Goal: Task Accomplishment & Management: Use online tool/utility

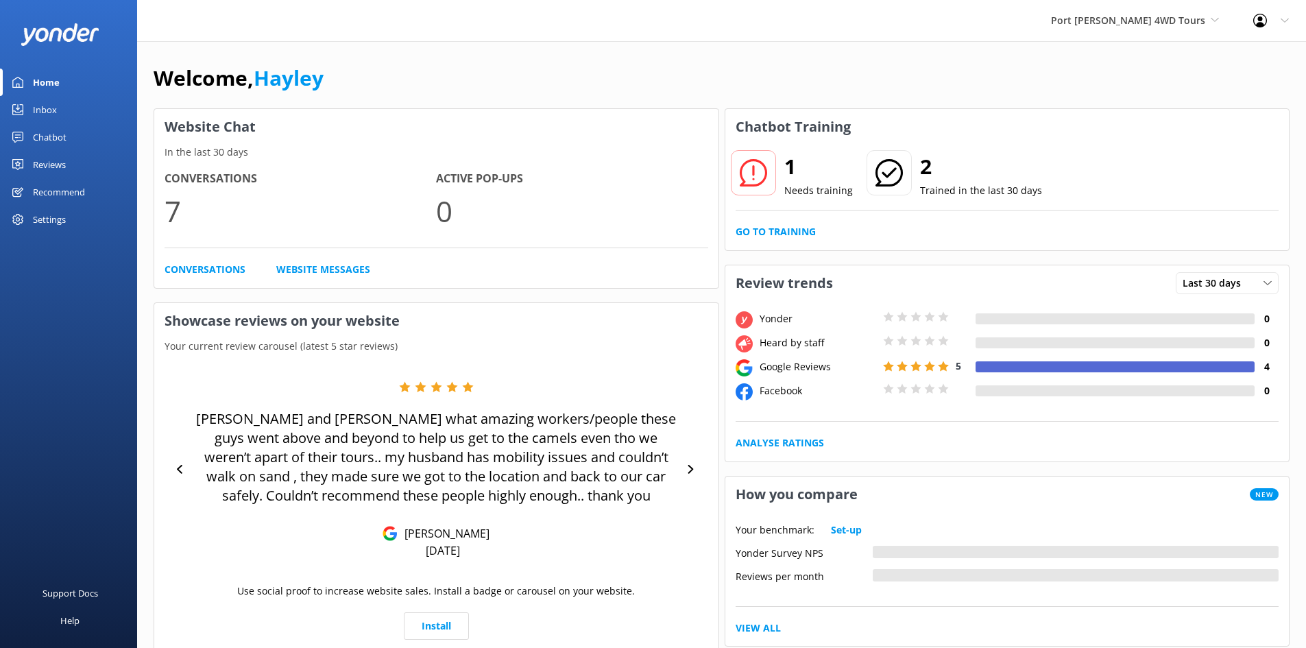
click at [779, 220] on div "1 Needs training 2 Trained in the last 30 days Go to Training" at bounding box center [1007, 198] width 564 height 106
click at [792, 231] on link "Go to Training" at bounding box center [775, 231] width 80 height 15
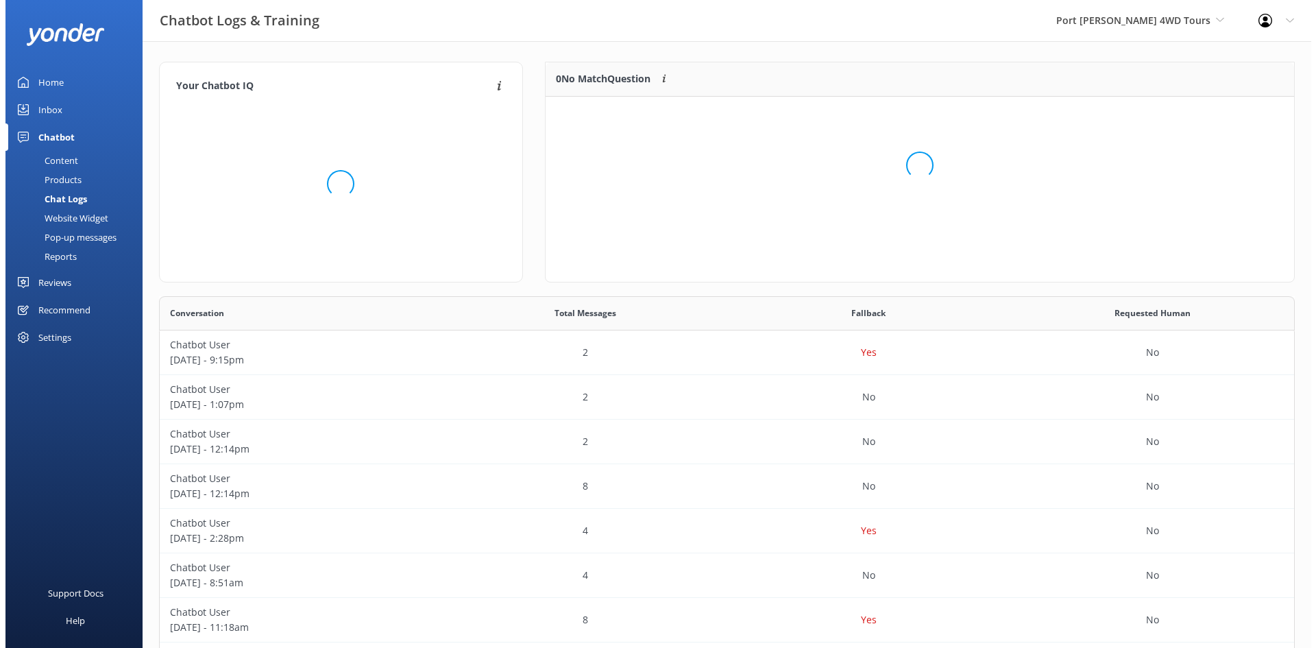
scroll to position [59, 738]
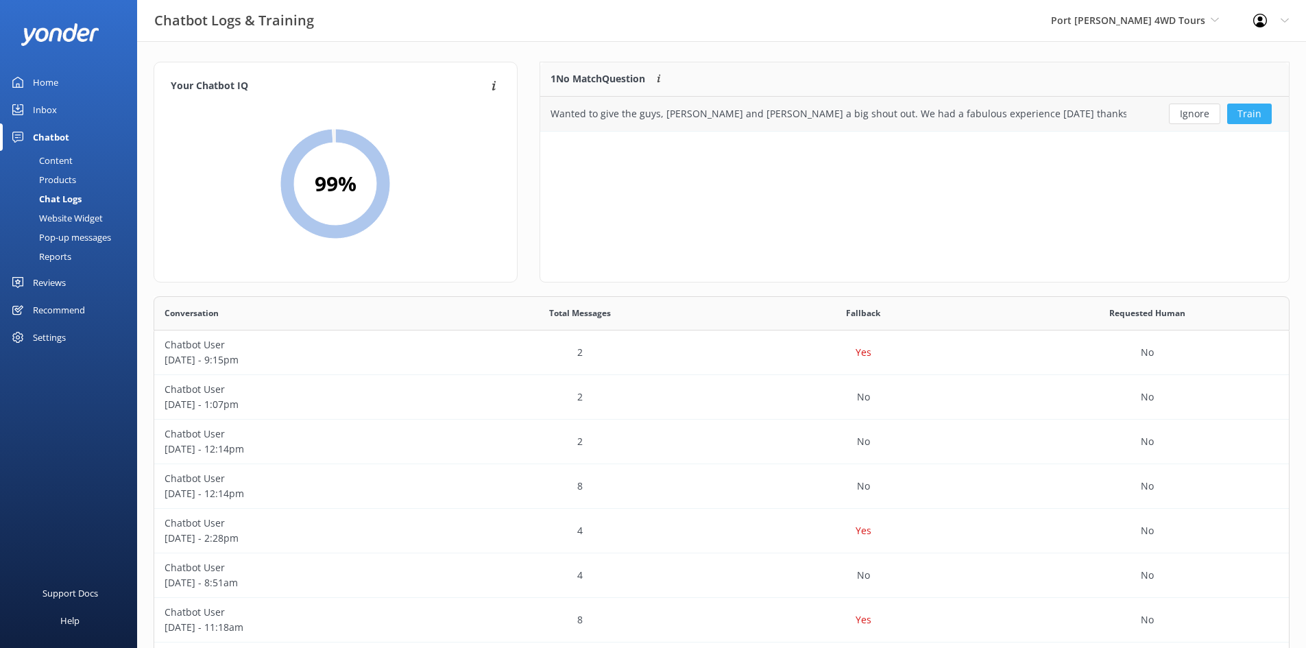
click at [1259, 111] on button "Train" at bounding box center [1249, 114] width 45 height 21
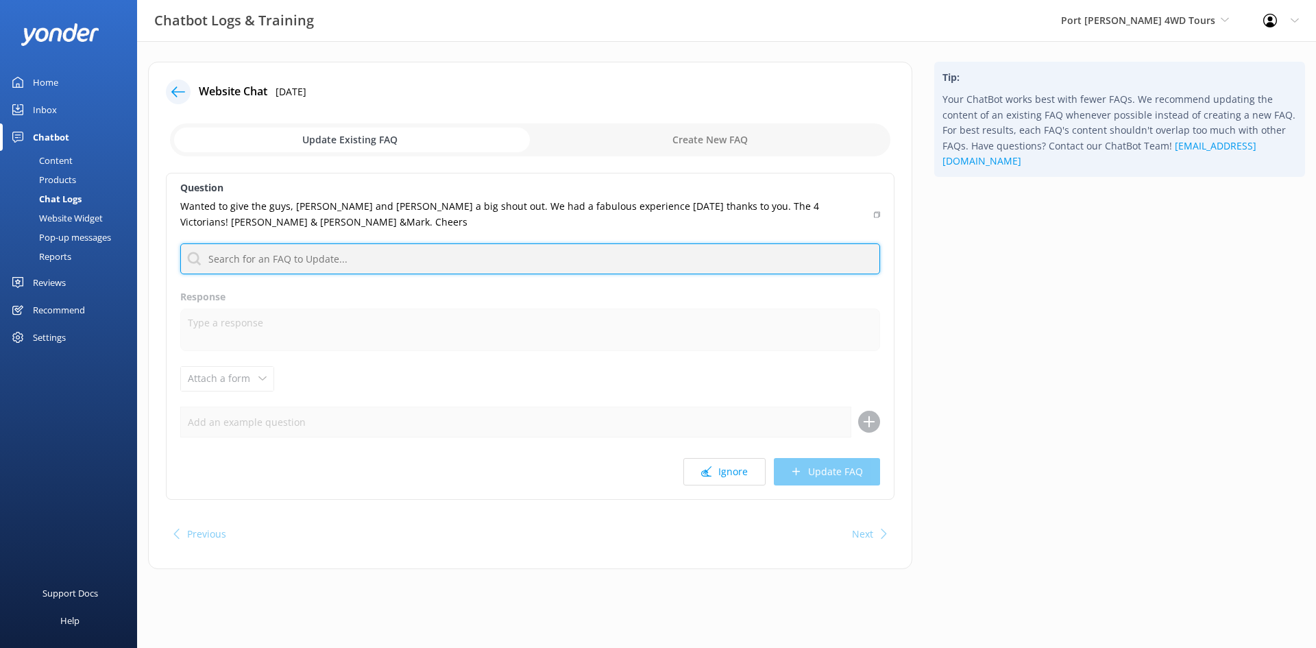
click at [337, 257] on input "text" at bounding box center [530, 258] width 700 height 31
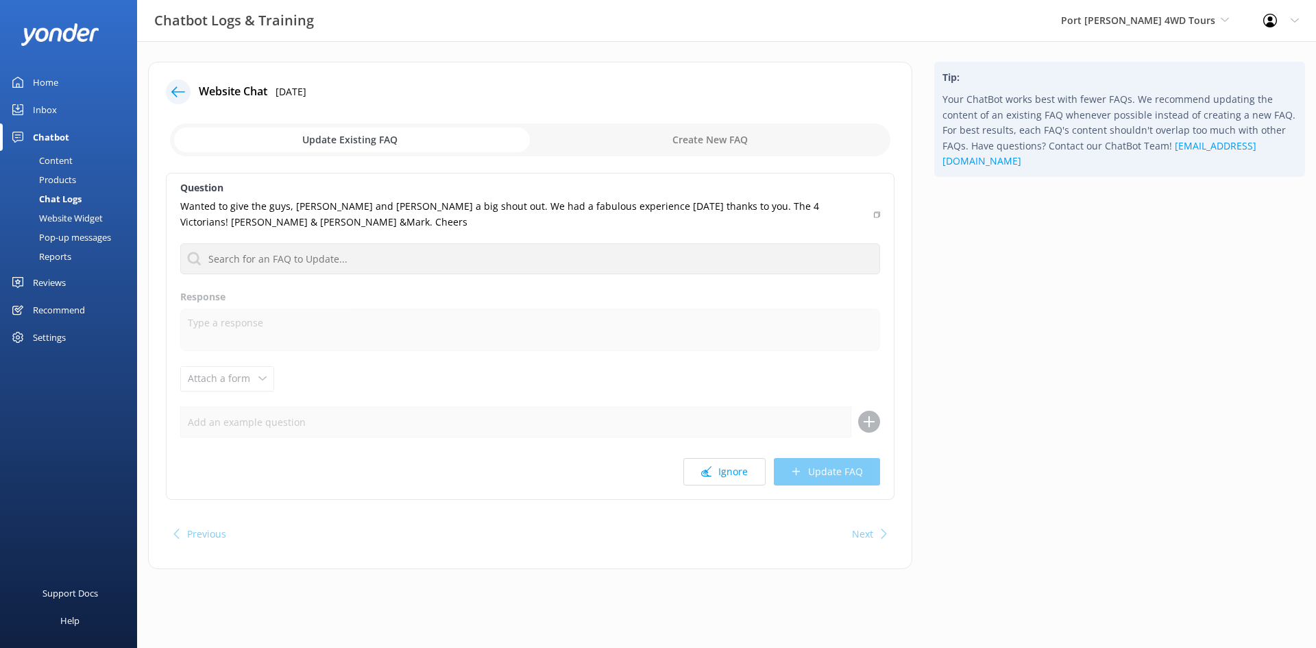
click at [322, 228] on p "Wanted to give the guys, [PERSON_NAME] and [PERSON_NAME] a big shout out. We ha…" at bounding box center [522, 214] width 685 height 31
click at [52, 114] on div "Inbox" at bounding box center [45, 109] width 24 height 27
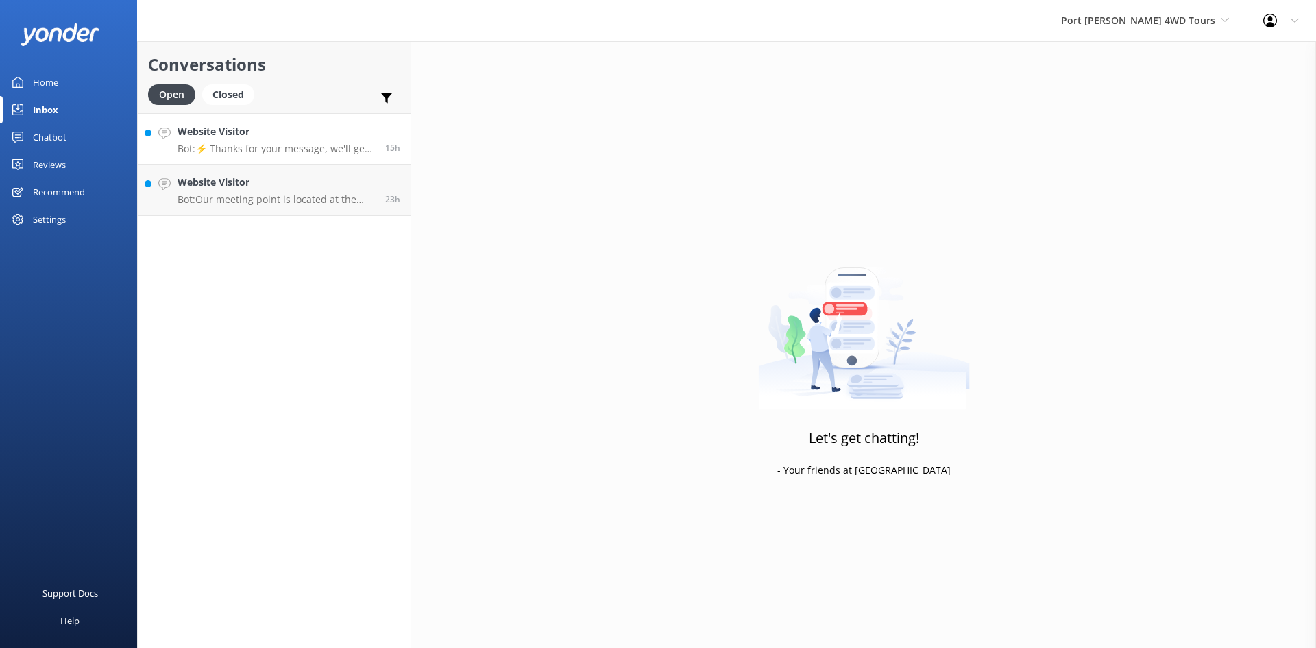
click at [240, 147] on p "Bot: ⚡ Thanks for your message, we'll get back to you as soon as we can. You're…" at bounding box center [276, 149] width 197 height 12
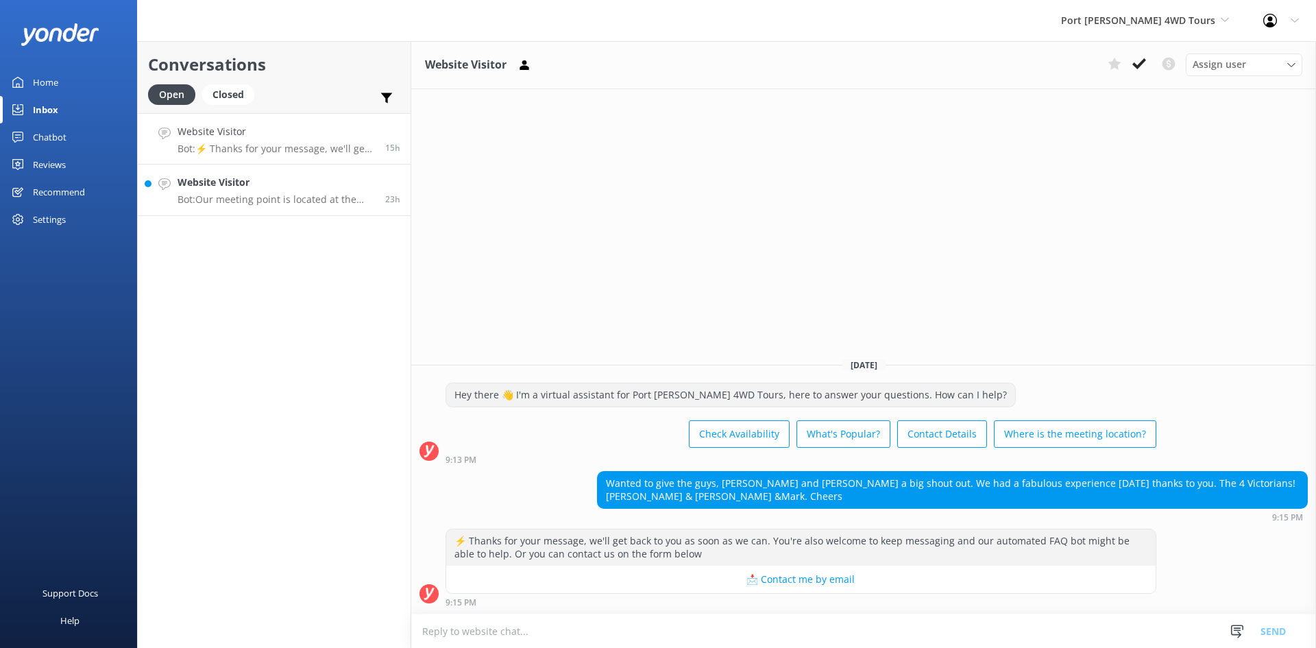
click at [275, 193] on p "Bot: Our meeting point is located at the [GEOGRAPHIC_DATA] at the end of [PERSO…" at bounding box center [276, 199] width 197 height 12
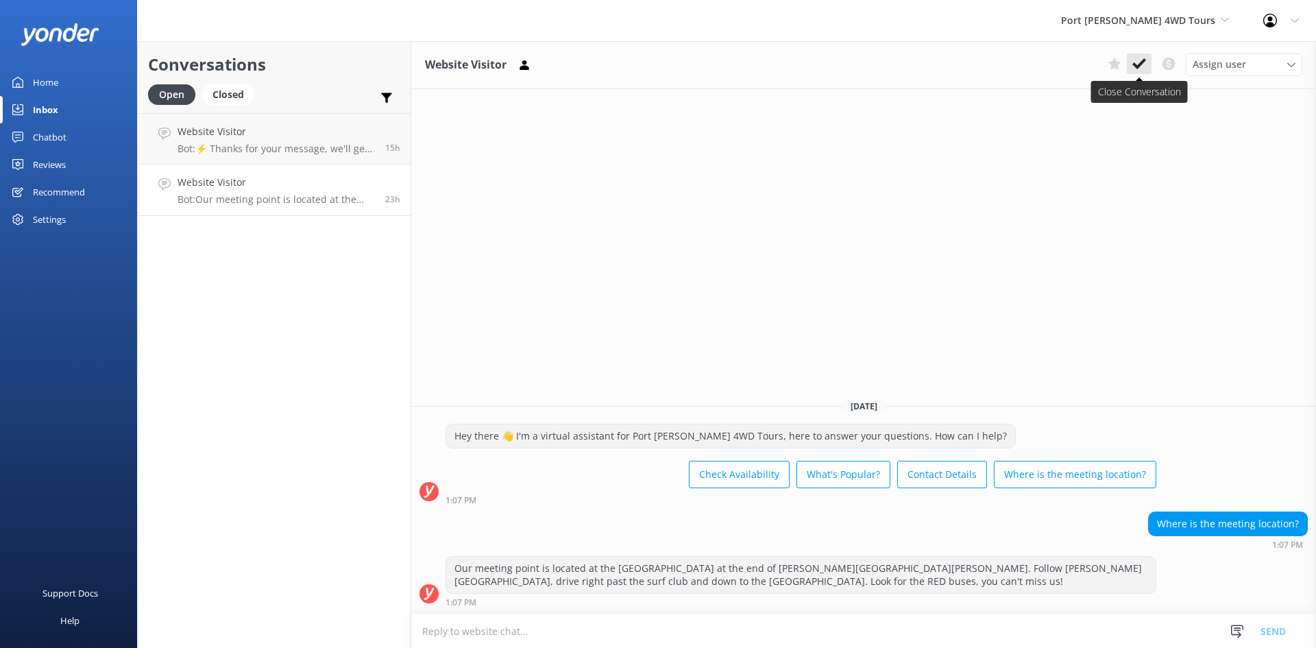
click at [1143, 66] on icon at bounding box center [1139, 64] width 14 height 14
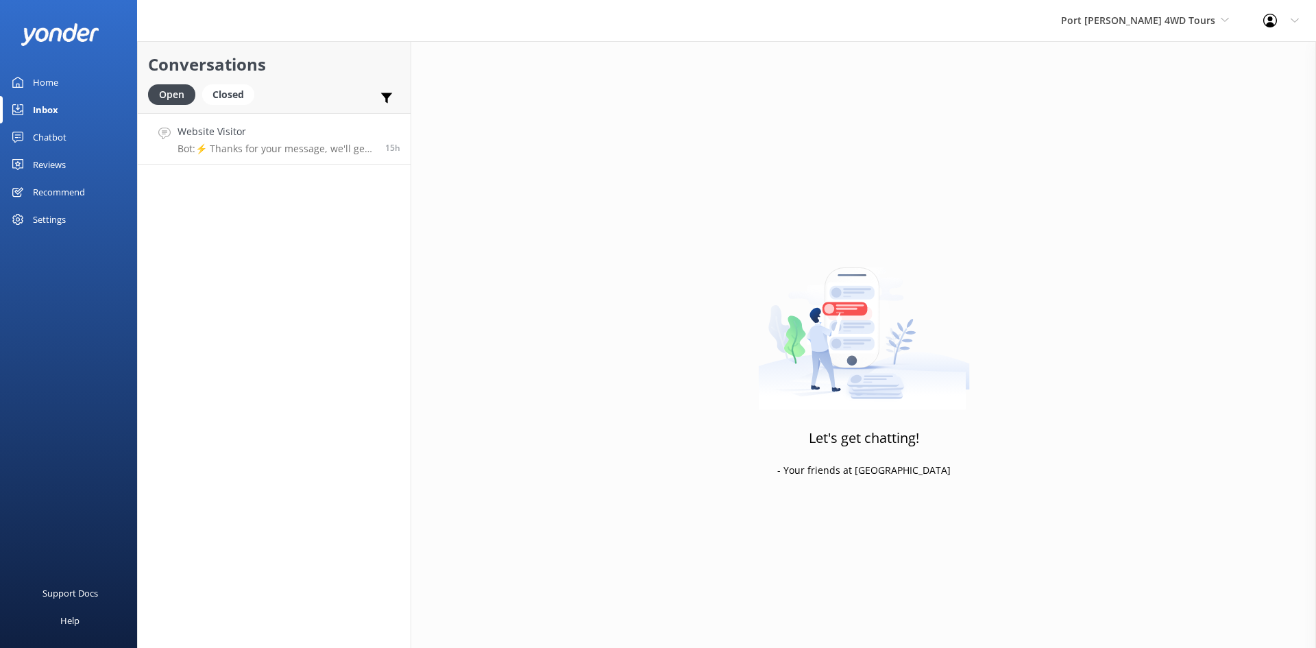
click at [283, 137] on h4 "Website Visitor" at bounding box center [276, 131] width 197 height 15
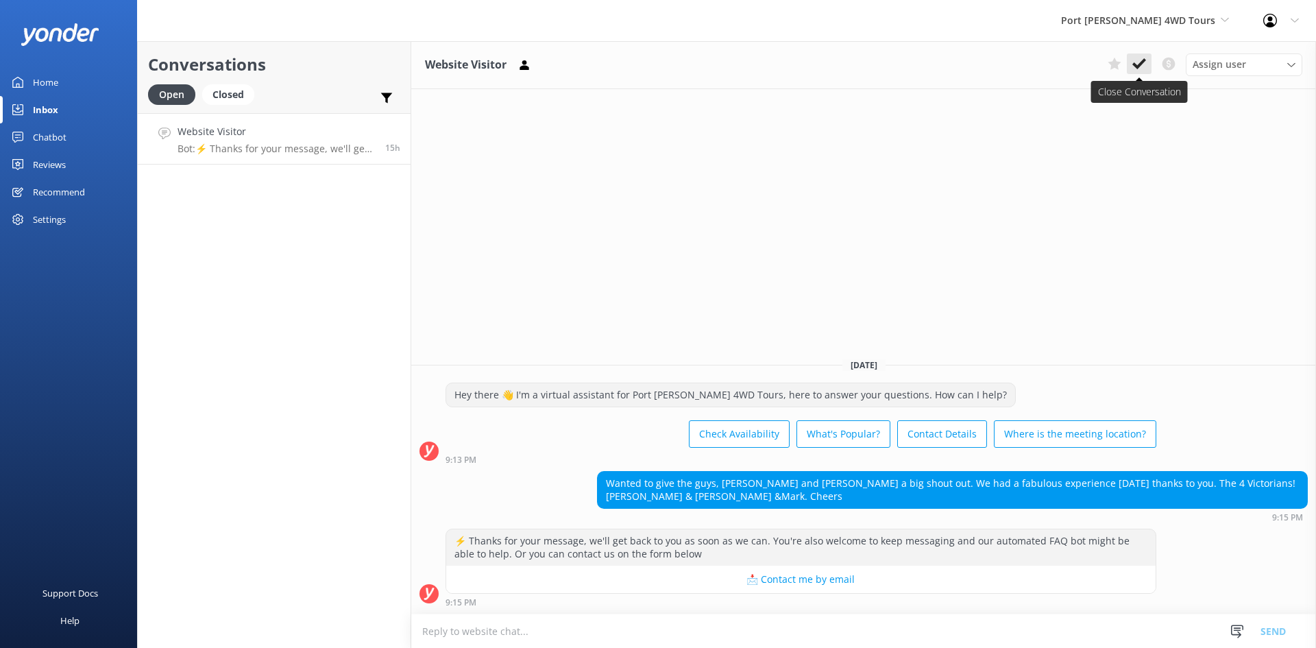
click at [1132, 62] on icon at bounding box center [1139, 64] width 14 height 14
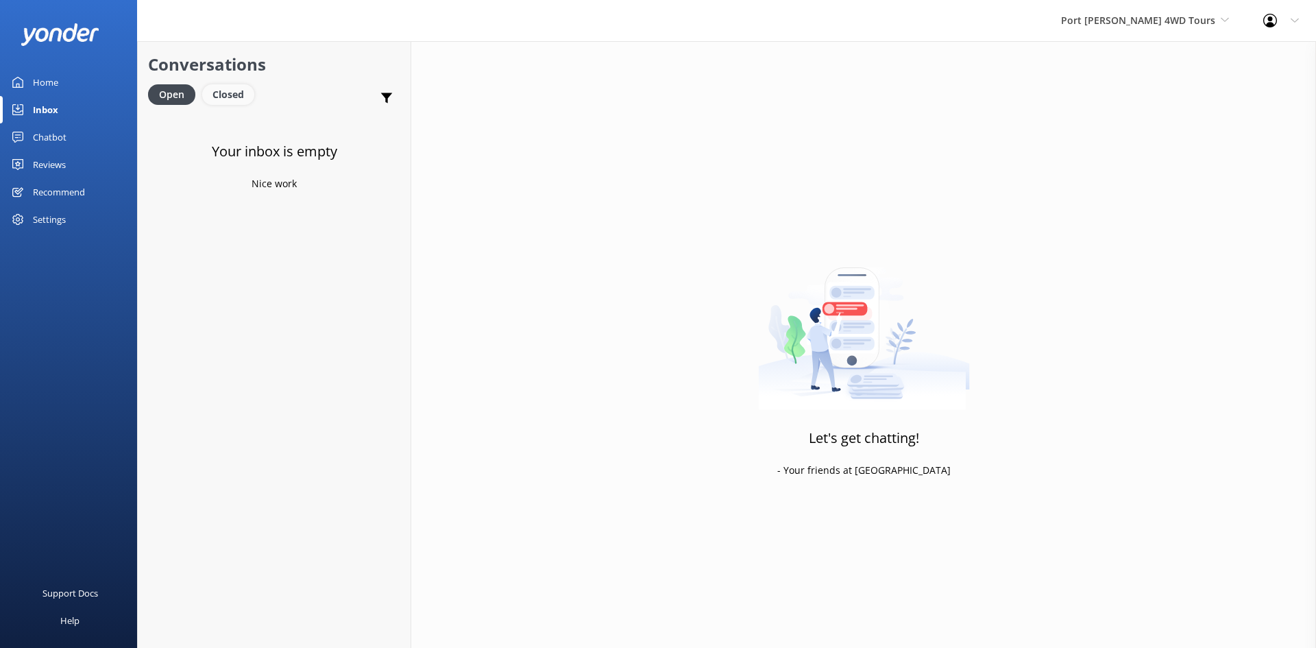
click at [230, 89] on div "Closed" at bounding box center [228, 94] width 52 height 21
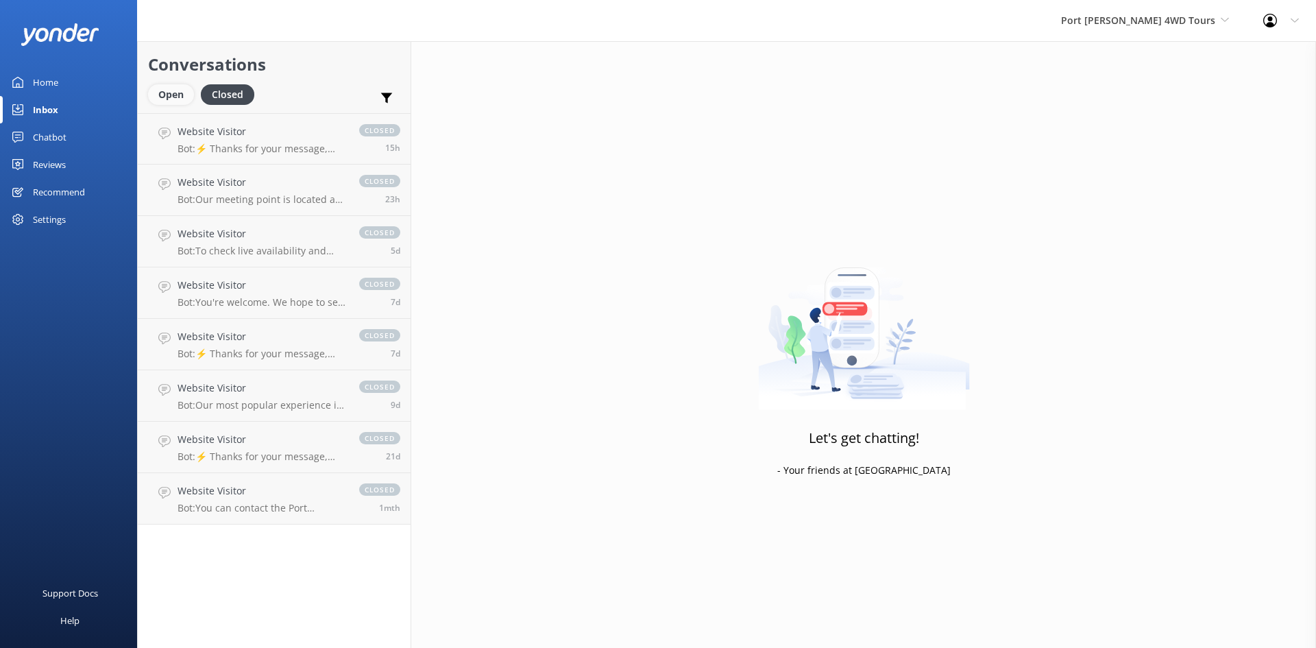
click at [181, 94] on div "Open" at bounding box center [171, 94] width 46 height 21
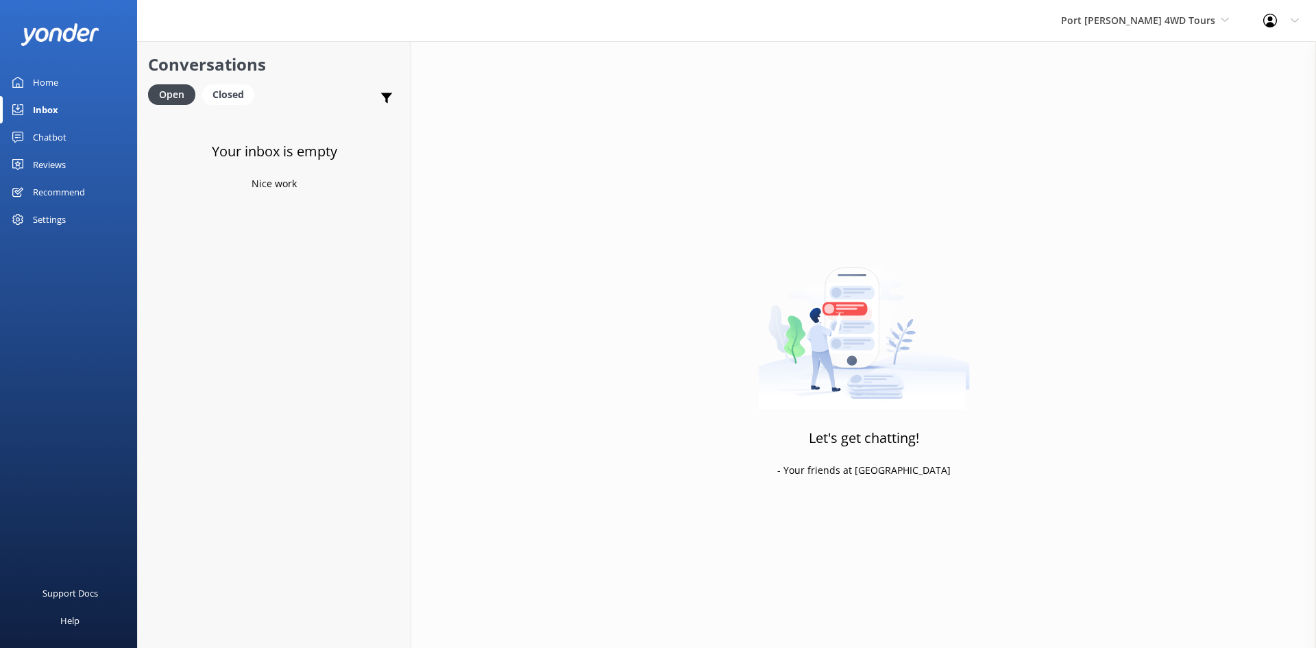
click at [54, 157] on div "Reviews" at bounding box center [49, 164] width 33 height 27
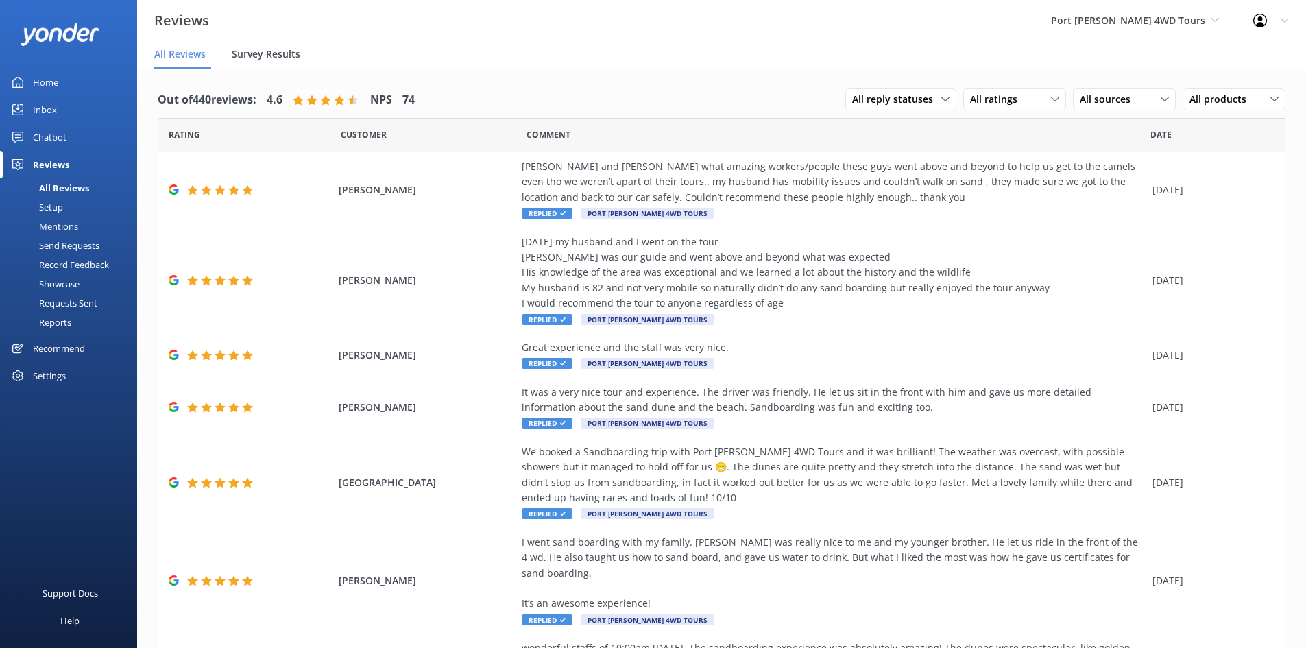
click at [267, 51] on span "Survey Results" at bounding box center [266, 54] width 69 height 14
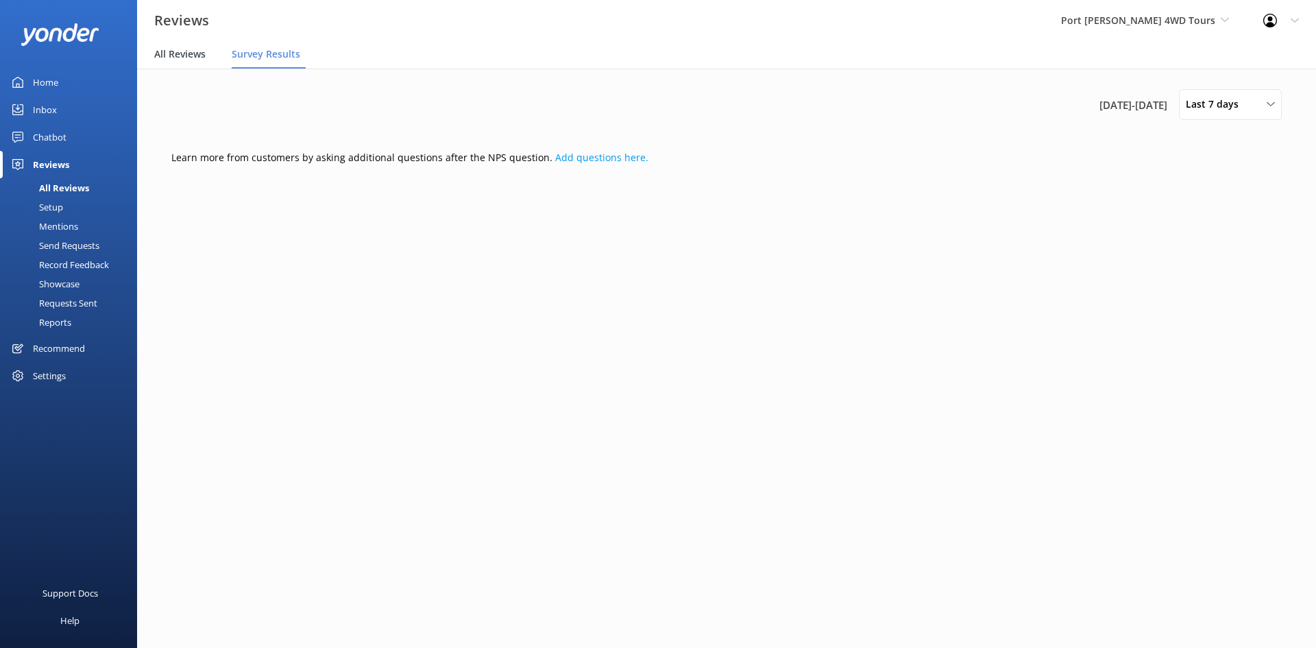
click at [195, 55] on span "All Reviews" at bounding box center [179, 54] width 51 height 14
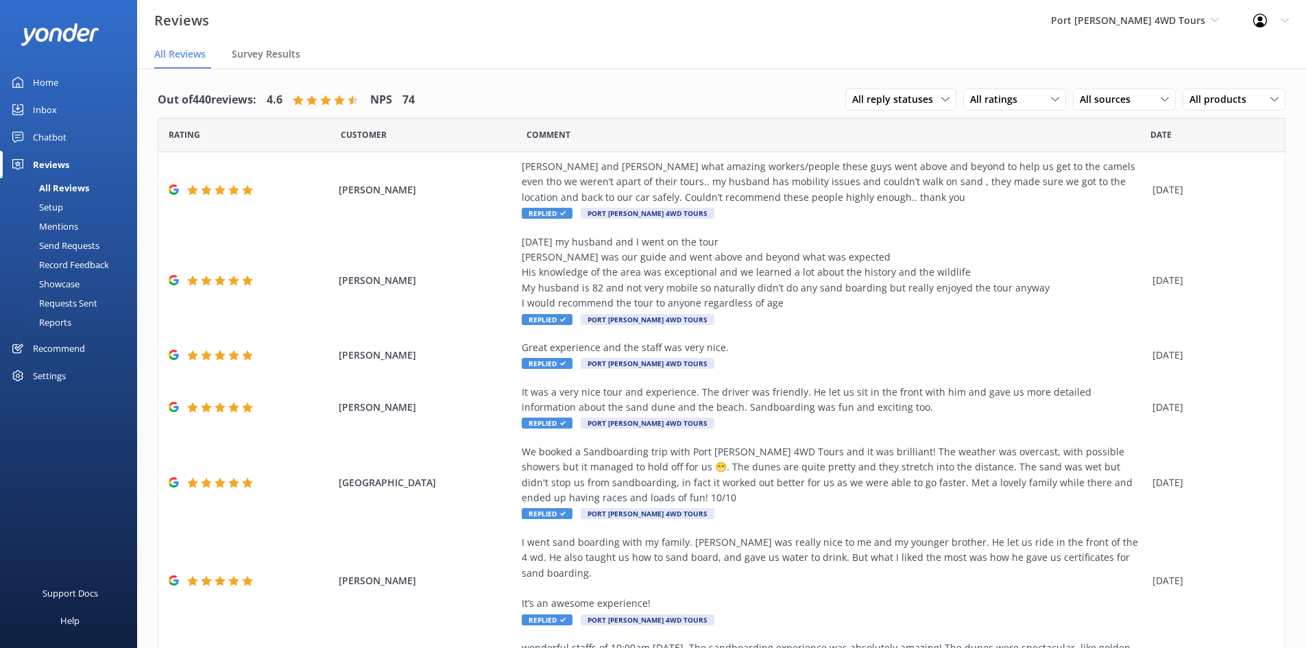
click at [66, 220] on div "Mentions" at bounding box center [43, 226] width 70 height 19
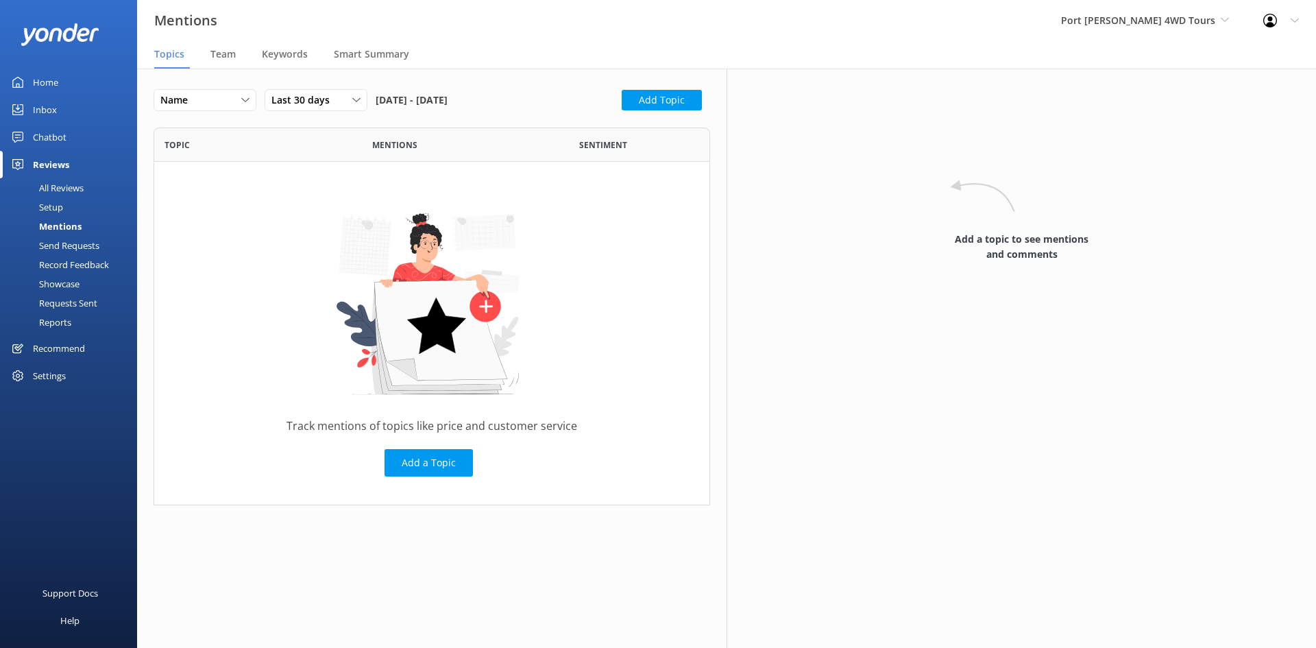
scroll to position [367, 546]
click at [234, 59] on span "Team" at bounding box center [222, 54] width 25 height 14
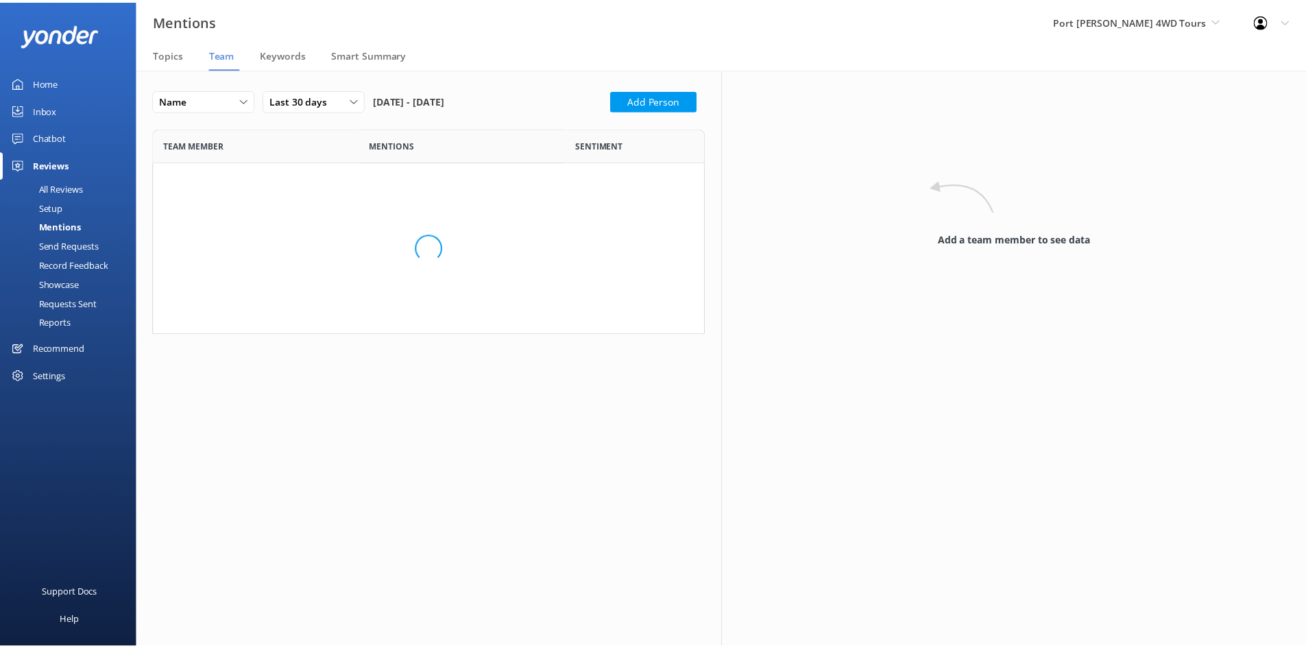
scroll to position [244, 546]
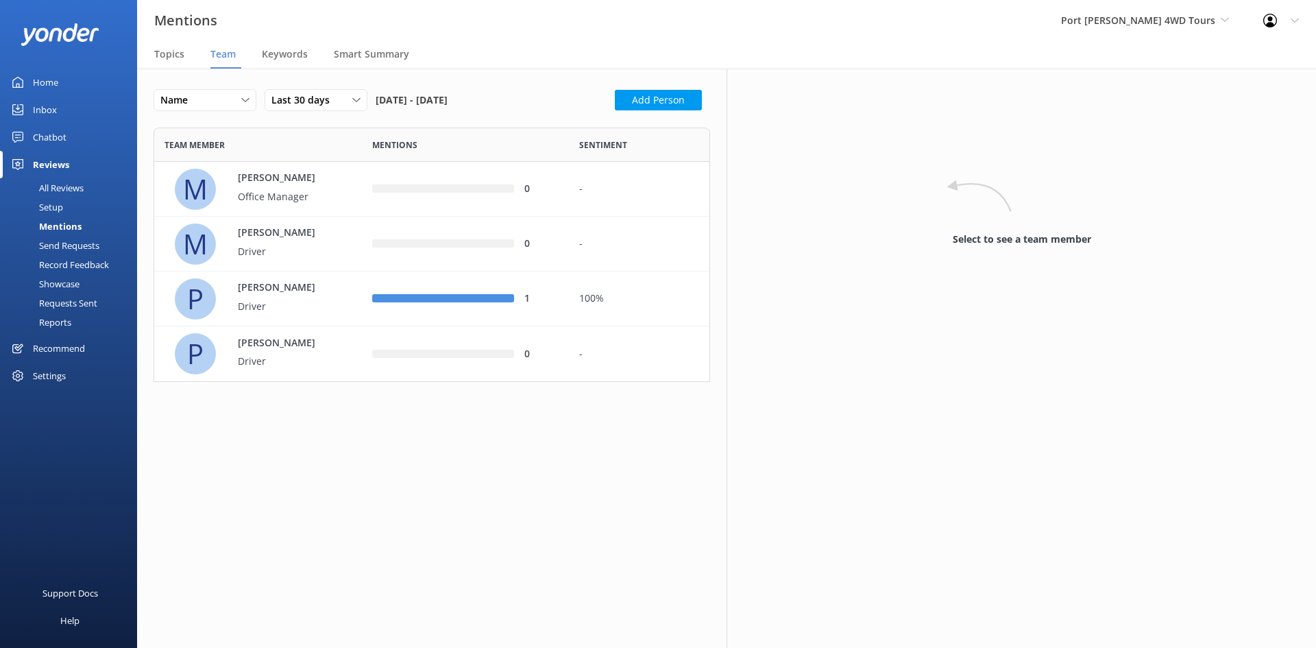
click at [39, 104] on div "Inbox" at bounding box center [45, 109] width 24 height 27
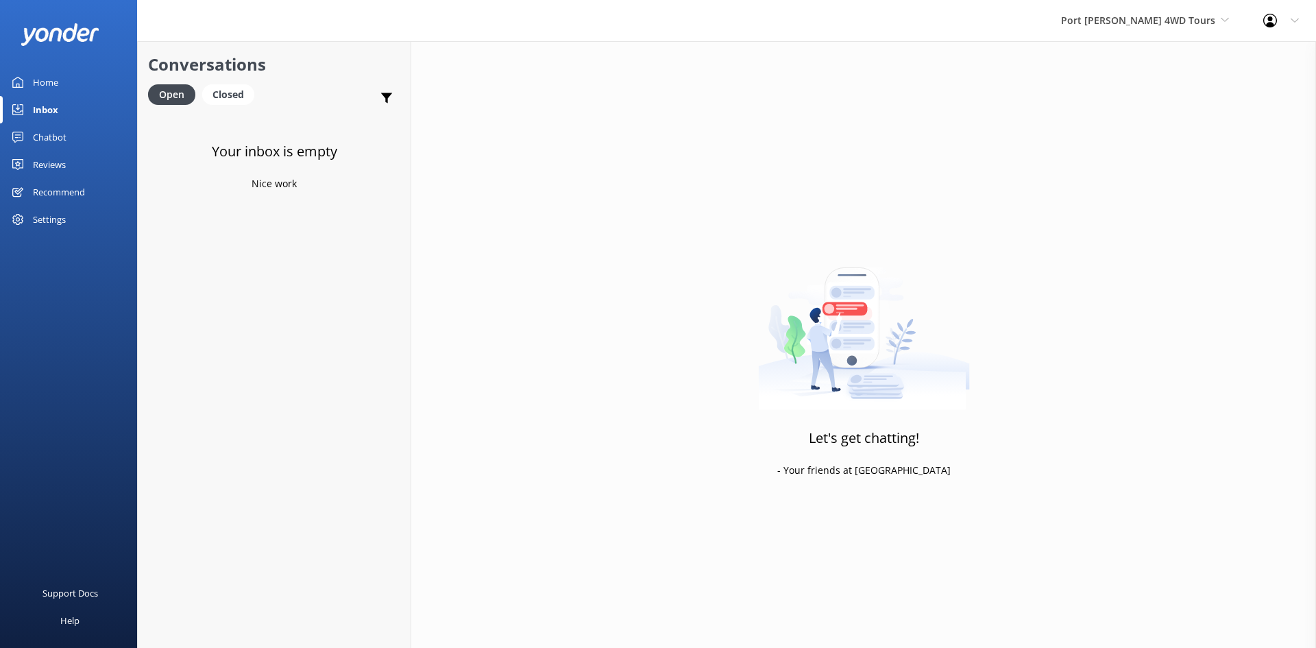
click at [54, 77] on div "Home" at bounding box center [45, 82] width 25 height 27
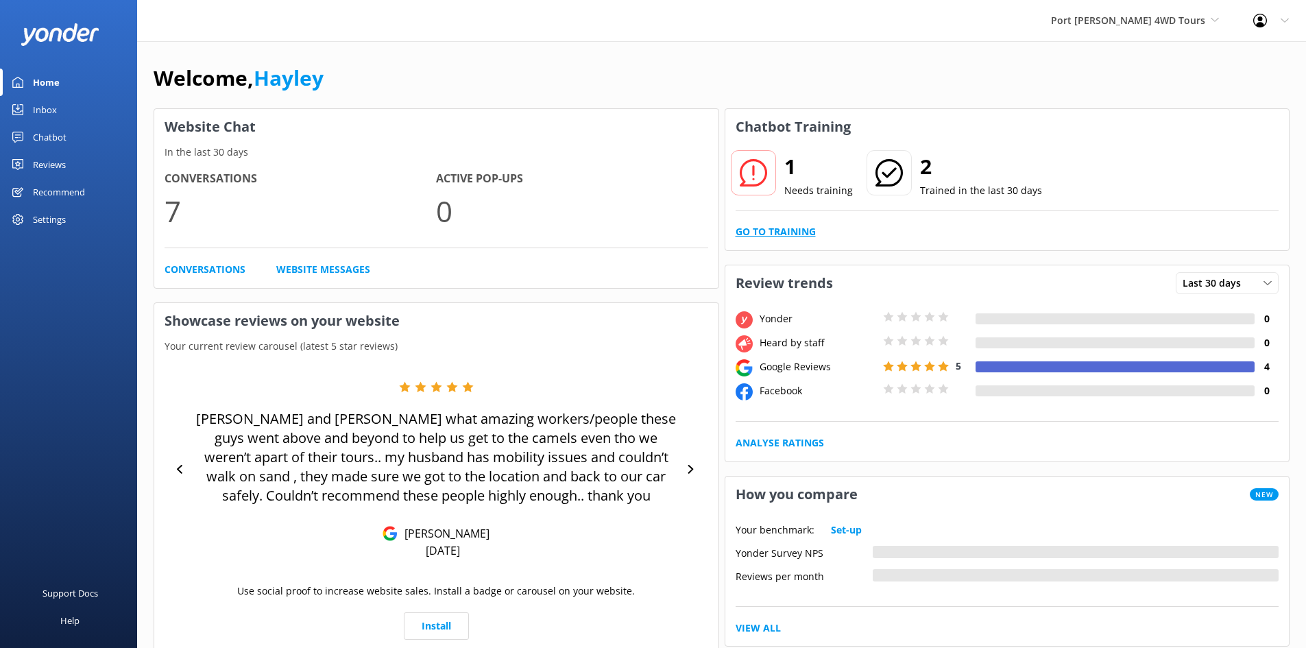
click at [740, 226] on link "Go to Training" at bounding box center [775, 231] width 80 height 15
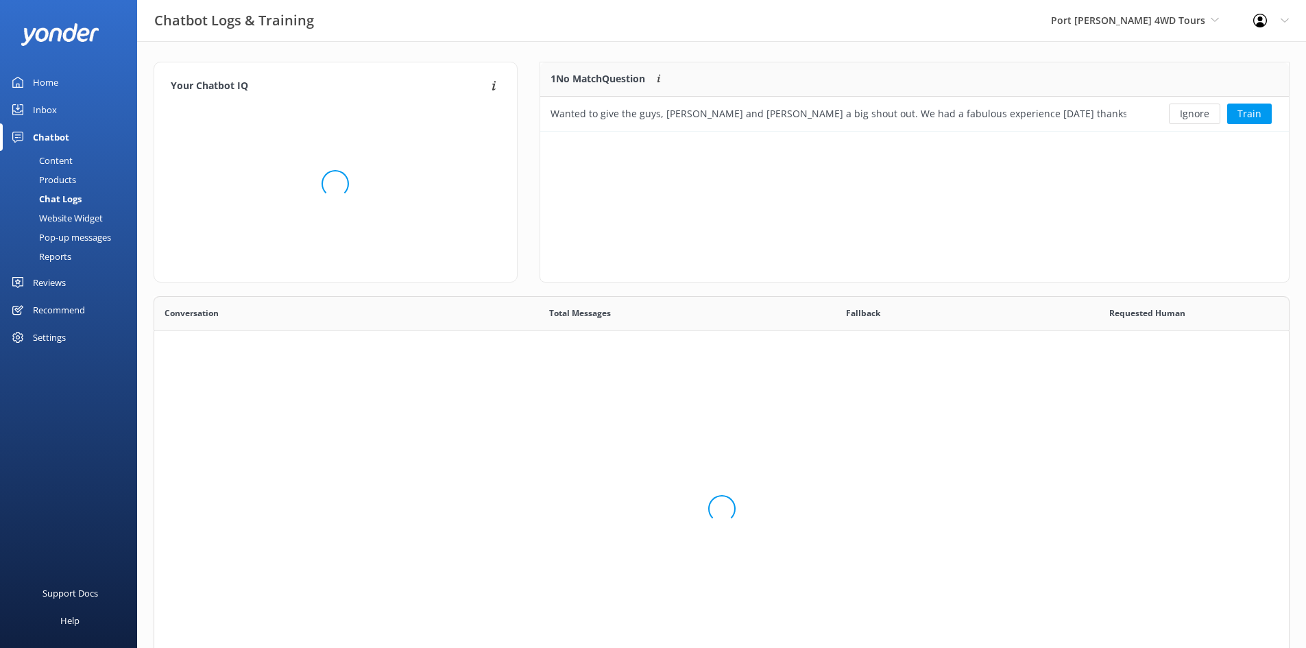
scroll to position [381, 1125]
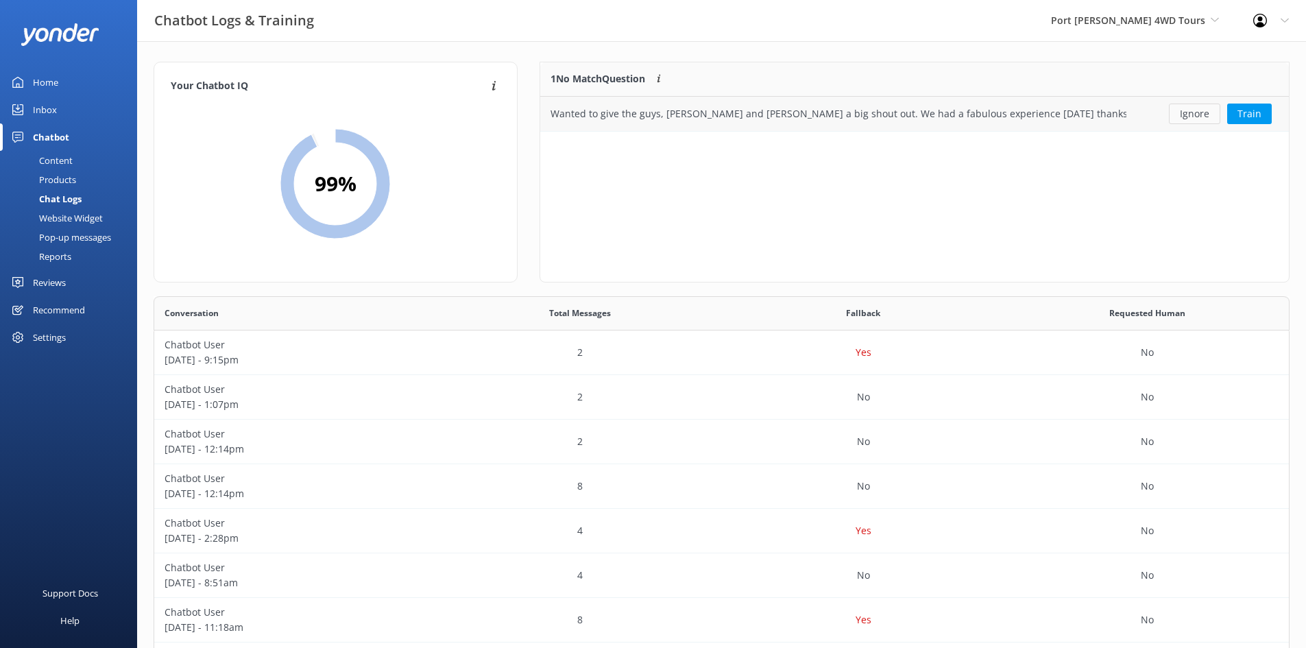
click at [1173, 113] on button "Ignore" at bounding box center [1194, 114] width 51 height 21
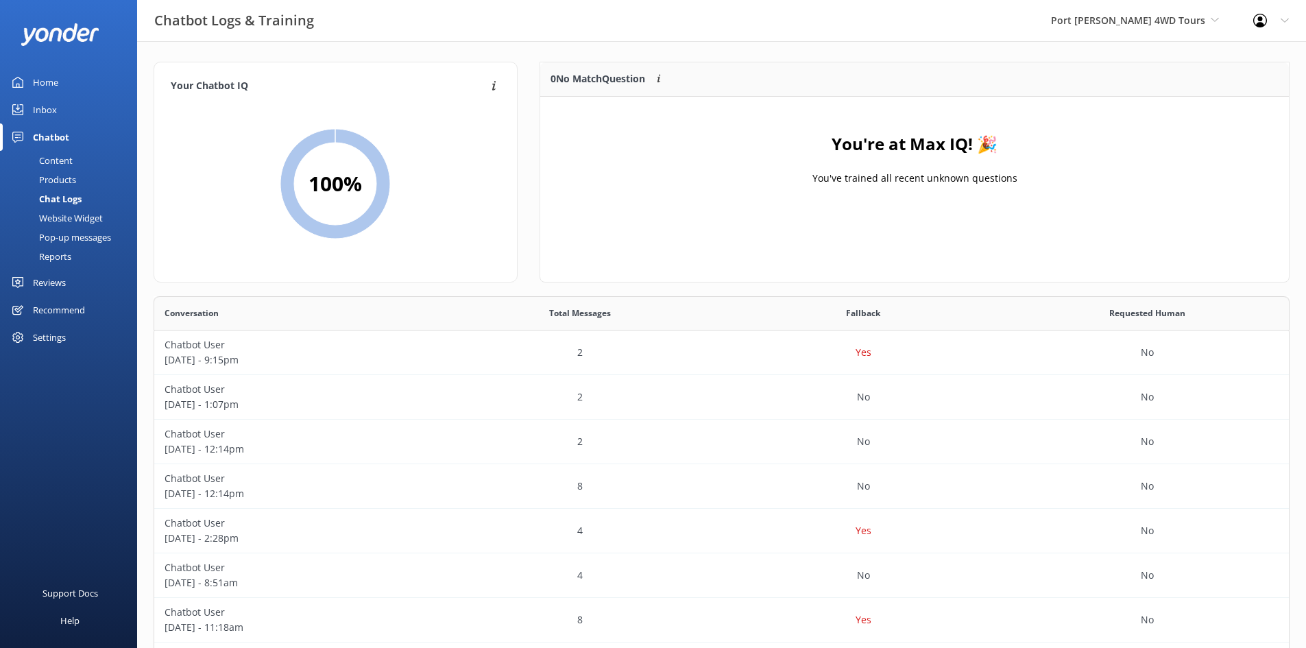
click at [75, 75] on link "Home" at bounding box center [68, 82] width 137 height 27
